Goal: Information Seeking & Learning: Learn about a topic

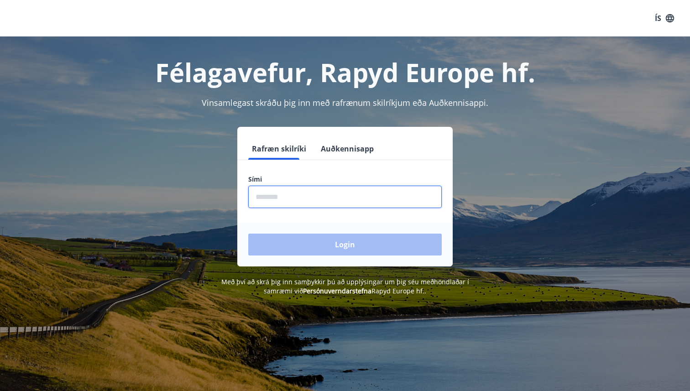
click at [291, 194] on input "phone" at bounding box center [345, 197] width 194 height 22
type input "********"
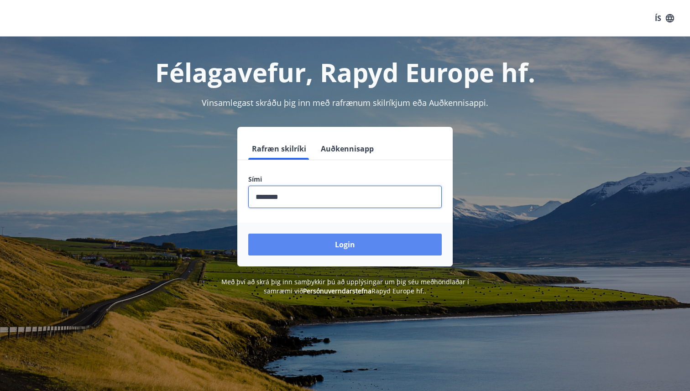
click at [314, 247] on button "Login" at bounding box center [345, 245] width 194 height 22
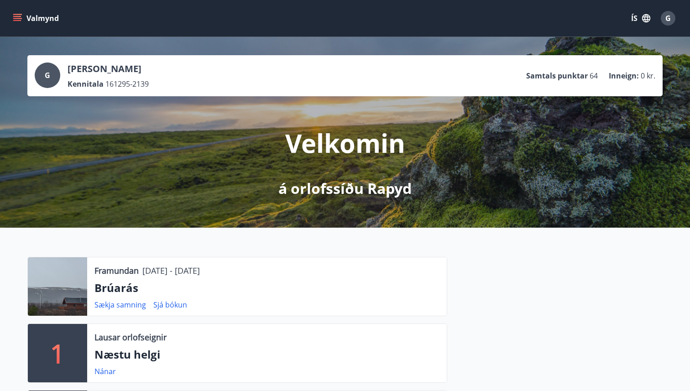
click at [15, 18] on icon "menu" at bounding box center [18, 18] width 10 height 1
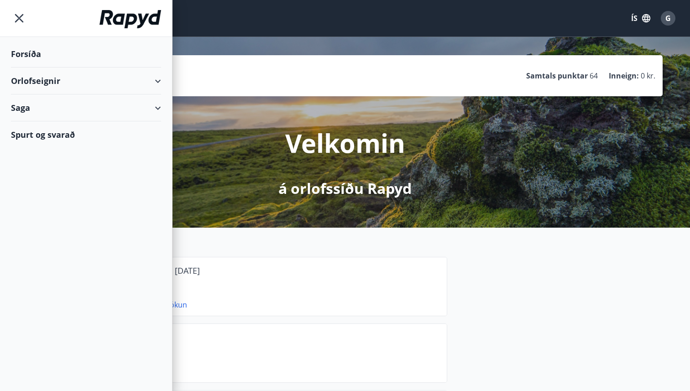
click at [164, 86] on div "Orlofseignir" at bounding box center [86, 81] width 172 height 27
click at [47, 104] on div "Framboð" at bounding box center [86, 104] width 136 height 19
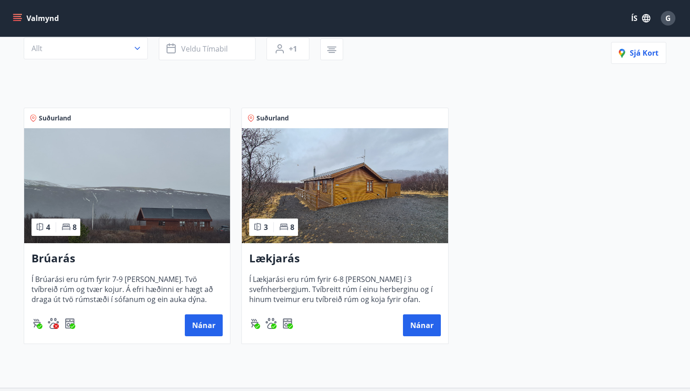
scroll to position [124, 0]
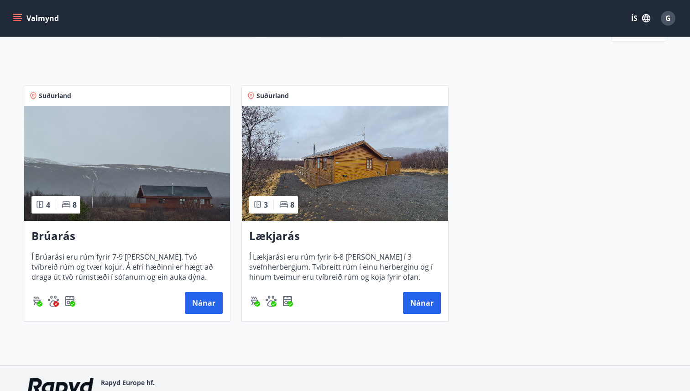
click at [169, 179] on img at bounding box center [127, 163] width 206 height 115
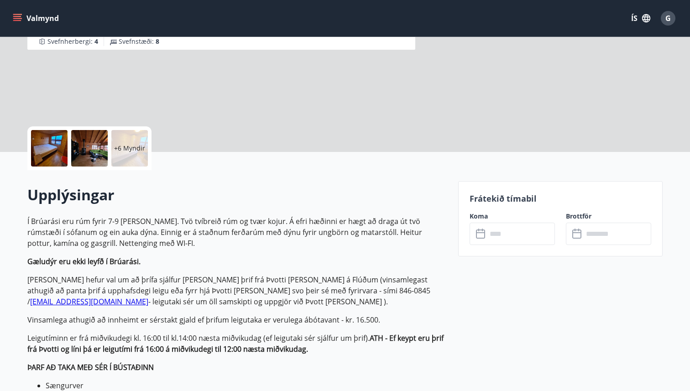
scroll to position [125, 0]
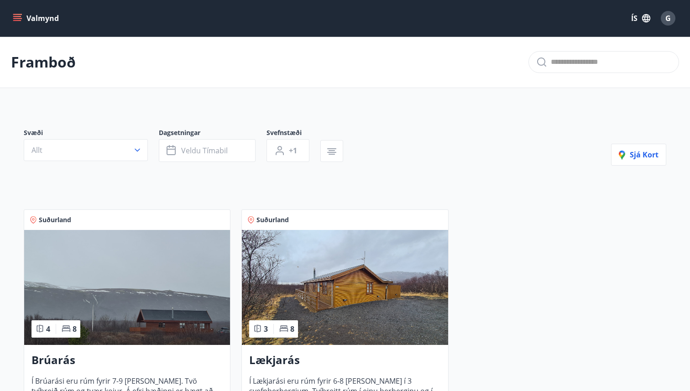
click at [333, 303] on img at bounding box center [345, 287] width 206 height 115
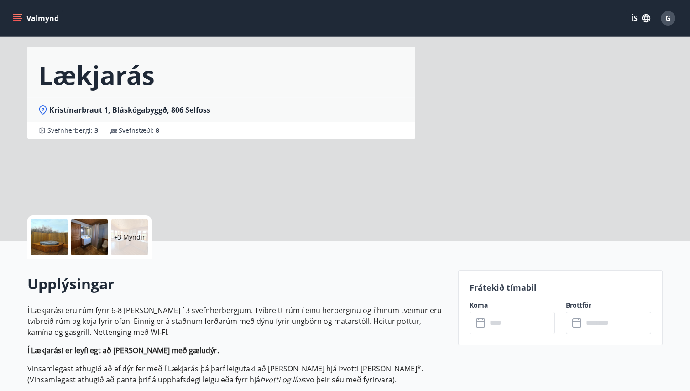
scroll to position [42, 0]
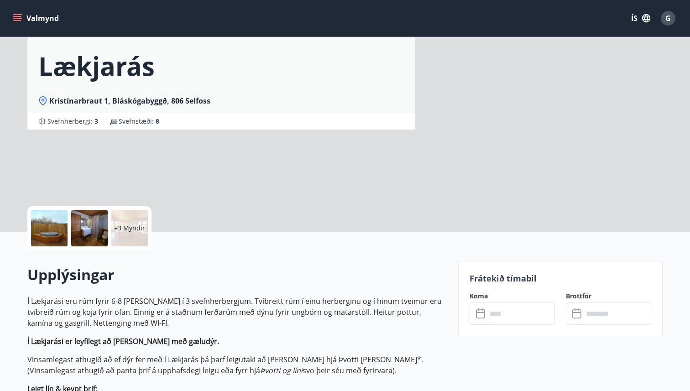
click at [39, 222] on div at bounding box center [49, 228] width 37 height 37
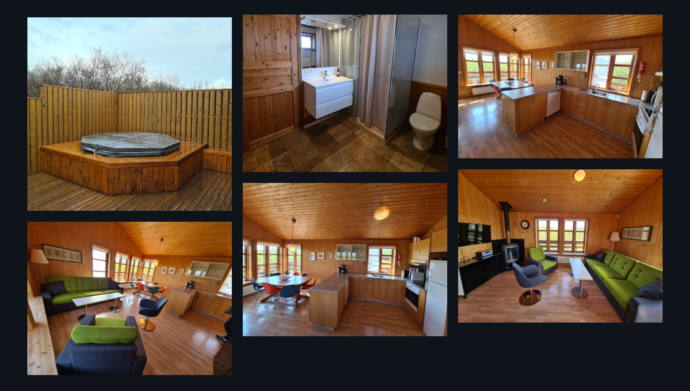
scroll to position [265, 0]
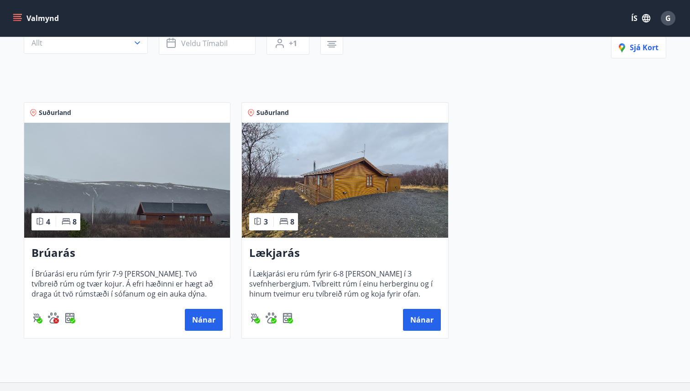
click at [337, 203] on img at bounding box center [345, 180] width 206 height 115
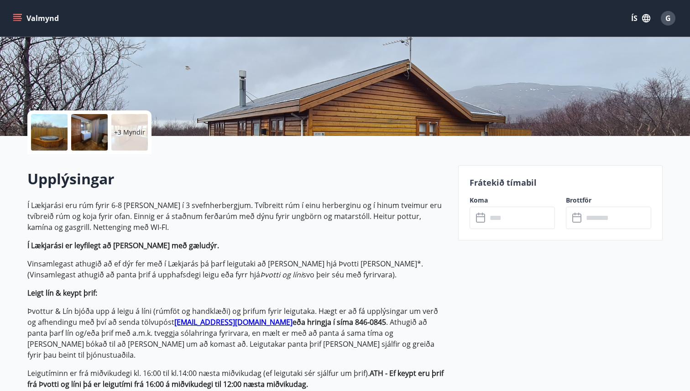
scroll to position [49, 0]
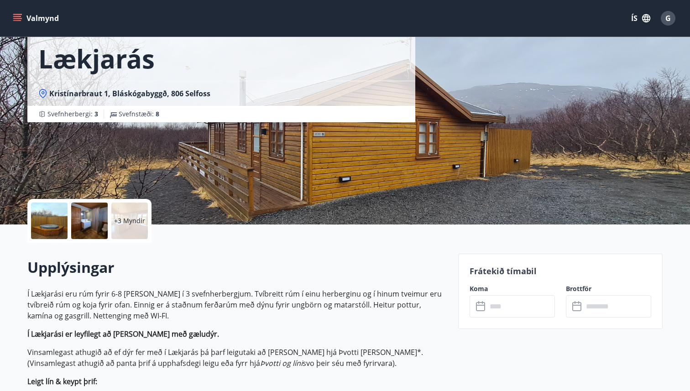
click at [120, 213] on div "+3 Myndir" at bounding box center [129, 221] width 37 height 37
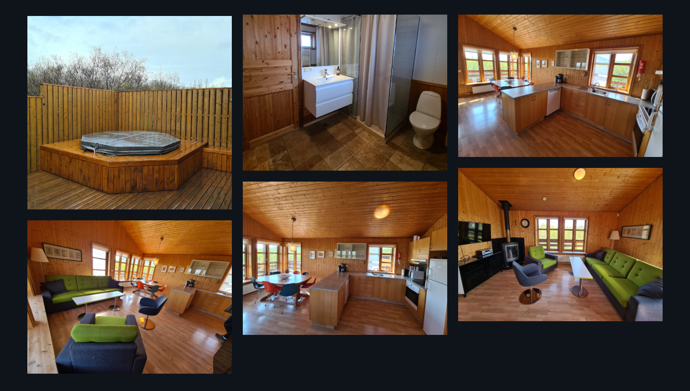
scroll to position [0, 0]
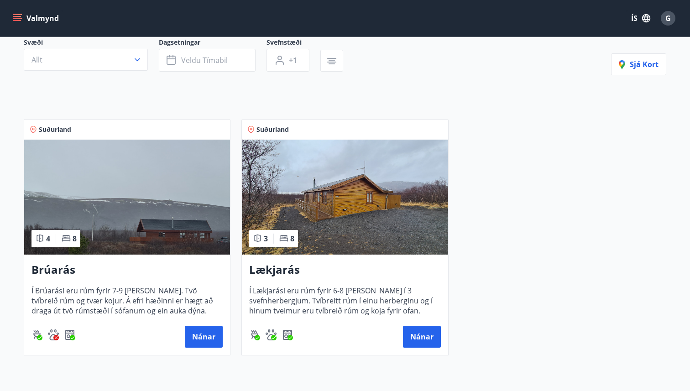
click at [118, 264] on h3 "Brúarás" at bounding box center [127, 270] width 191 height 16
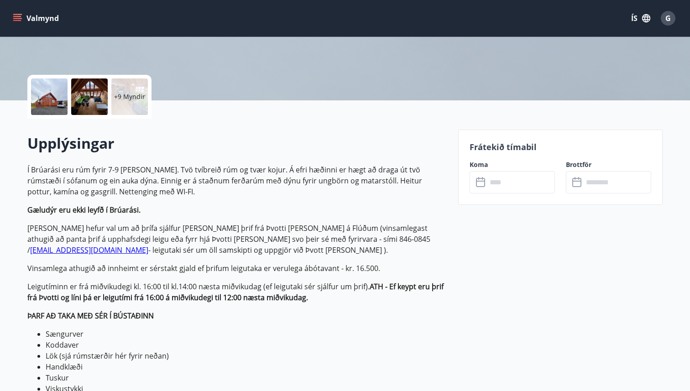
scroll to position [174, 0]
click at [42, 103] on div at bounding box center [49, 96] width 37 height 37
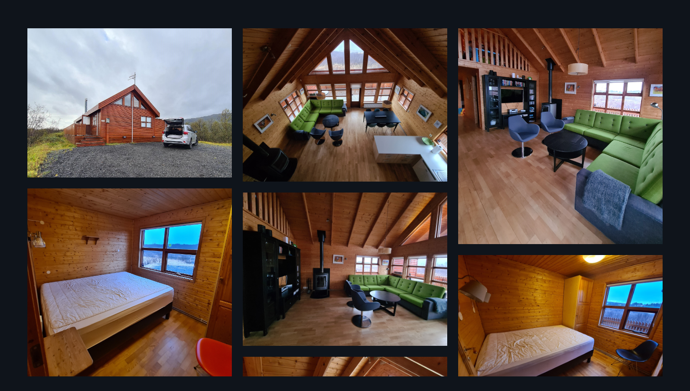
scroll to position [0, 0]
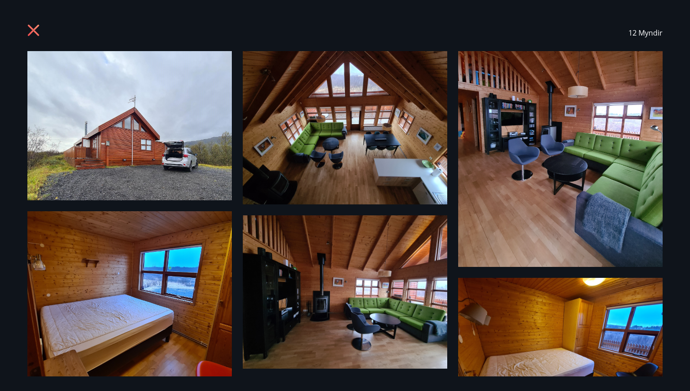
click at [46, 28] on div "12 Myndir" at bounding box center [345, 33] width 636 height 37
click at [37, 28] on icon at bounding box center [34, 31] width 15 height 15
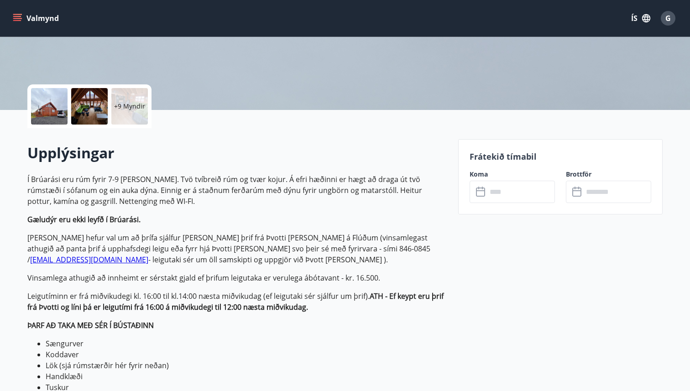
scroll to position [169, 0]
